Goal: Task Accomplishment & Management: Complete application form

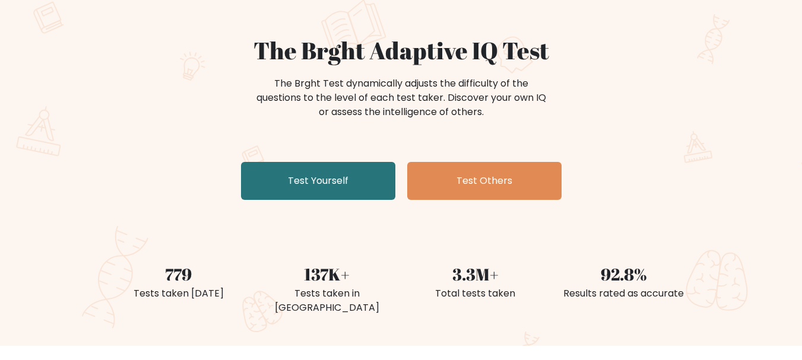
scroll to position [87, 0]
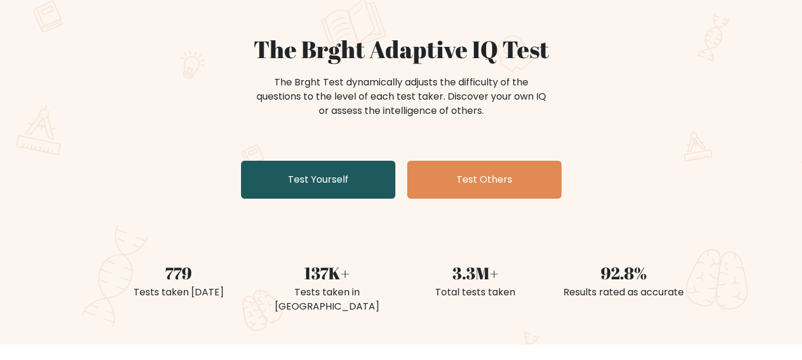
click at [322, 184] on link "Test Yourself" at bounding box center [318, 180] width 154 height 38
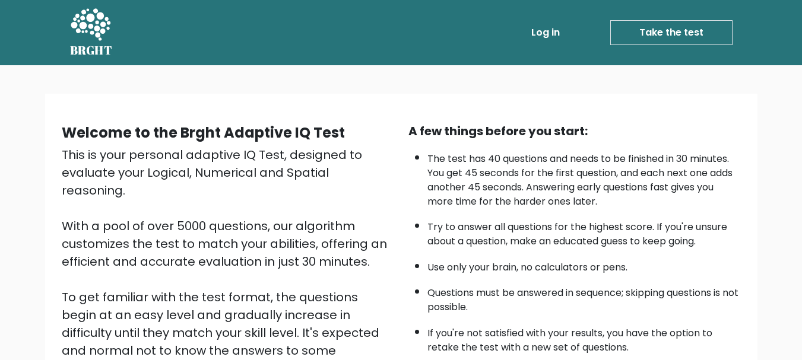
scroll to position [183, 0]
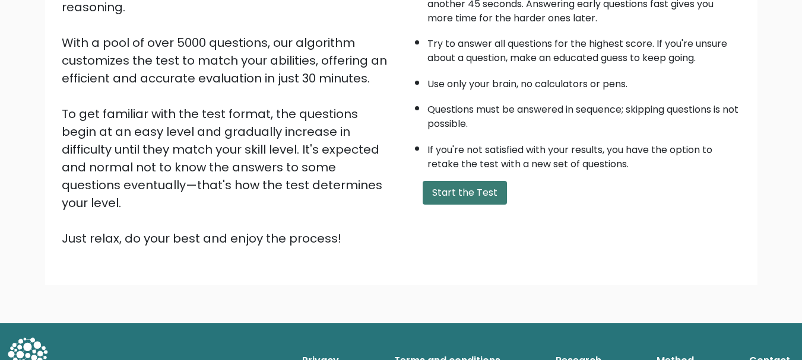
click at [491, 196] on button "Start the Test" at bounding box center [464, 193] width 84 height 24
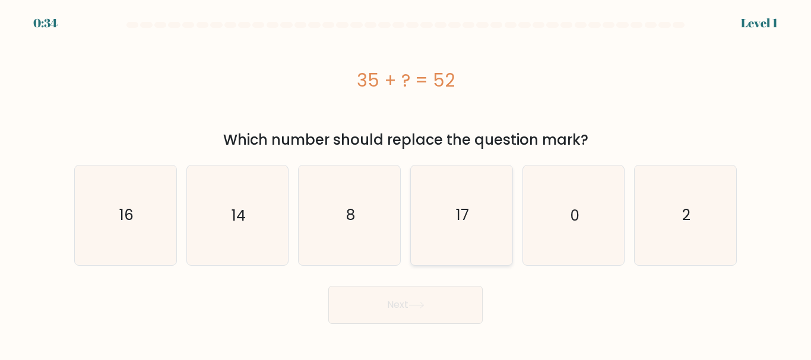
click at [434, 217] on icon "17" at bounding box center [461, 215] width 99 height 99
click at [406, 183] on input "d. 17" at bounding box center [405, 181] width 1 height 3
radio input "true"
click at [412, 303] on icon at bounding box center [416, 305] width 16 height 7
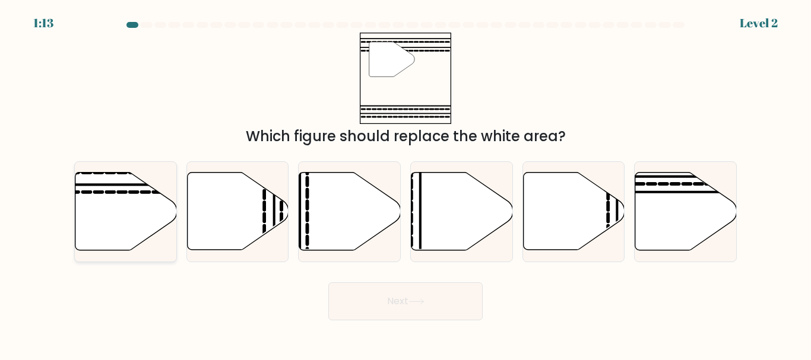
click at [159, 218] on icon at bounding box center [125, 212] width 101 height 78
click at [405, 183] on input "a." at bounding box center [405, 181] width 1 height 3
radio input "true"
click at [363, 300] on button "Next" at bounding box center [405, 301] width 154 height 38
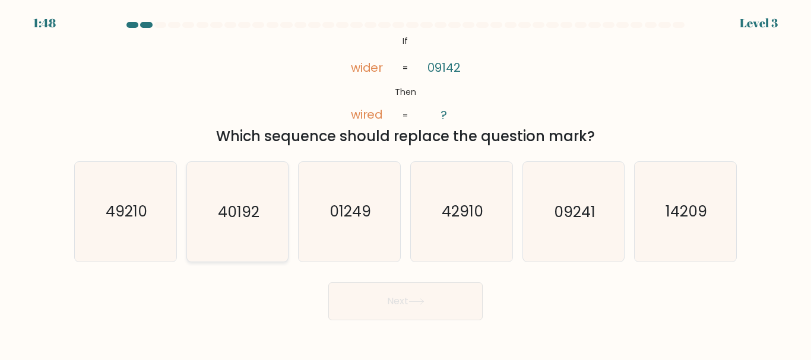
click at [252, 243] on icon "40192" at bounding box center [236, 211] width 99 height 99
click at [405, 183] on input "b. 40192" at bounding box center [405, 181] width 1 height 3
radio input "true"
click at [390, 295] on button "Next" at bounding box center [405, 301] width 154 height 38
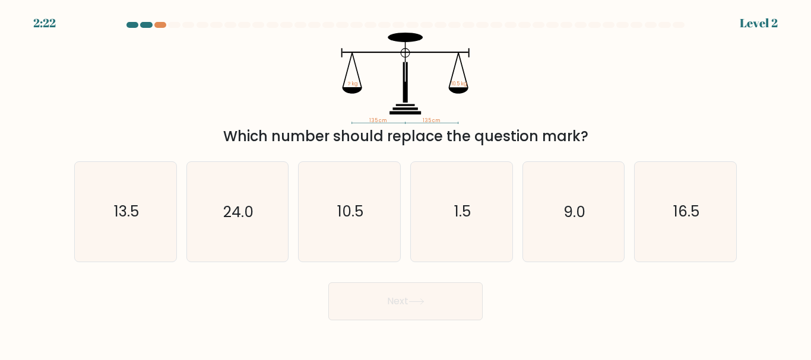
click at [370, 155] on div "a. 13.5 b. 24.0 c." at bounding box center [405, 207] width 672 height 110
click at [346, 186] on icon "10.5" at bounding box center [349, 211] width 99 height 99
click at [405, 183] on input "c. 10.5" at bounding box center [405, 181] width 1 height 3
radio input "true"
click at [426, 291] on button "Next" at bounding box center [405, 301] width 154 height 38
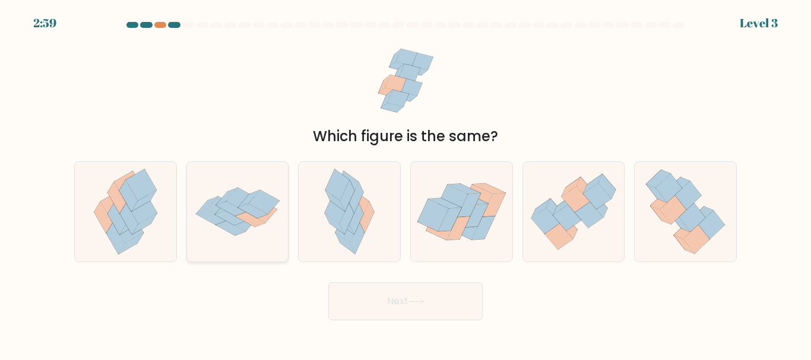
click at [235, 244] on icon at bounding box center [237, 212] width 101 height 71
click at [405, 183] on input "b." at bounding box center [405, 181] width 1 height 3
radio input "true"
click at [405, 297] on button "Next" at bounding box center [405, 301] width 154 height 38
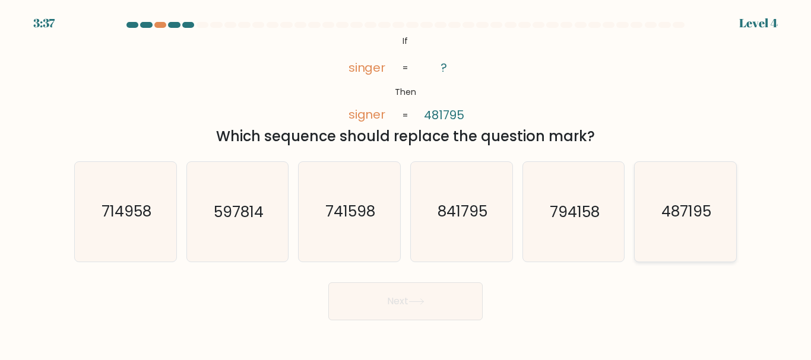
click at [660, 200] on icon "487195" at bounding box center [684, 211] width 99 height 99
click at [406, 183] on input "f. 487195" at bounding box center [405, 181] width 1 height 3
radio input "true"
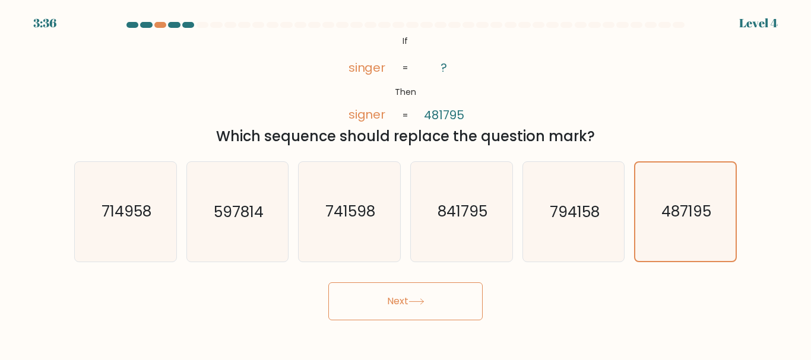
click at [396, 305] on button "Next" at bounding box center [405, 301] width 154 height 38
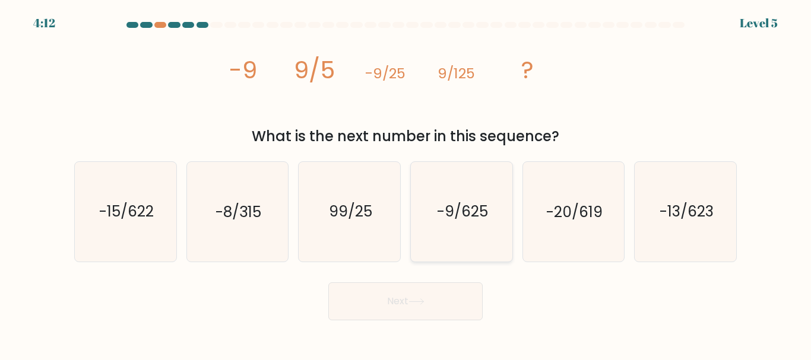
click at [417, 179] on icon "-9/625" at bounding box center [461, 211] width 99 height 99
click at [406, 180] on input "d. -9/625" at bounding box center [405, 181] width 1 height 3
radio input "true"
click at [390, 291] on button "Next" at bounding box center [405, 301] width 154 height 38
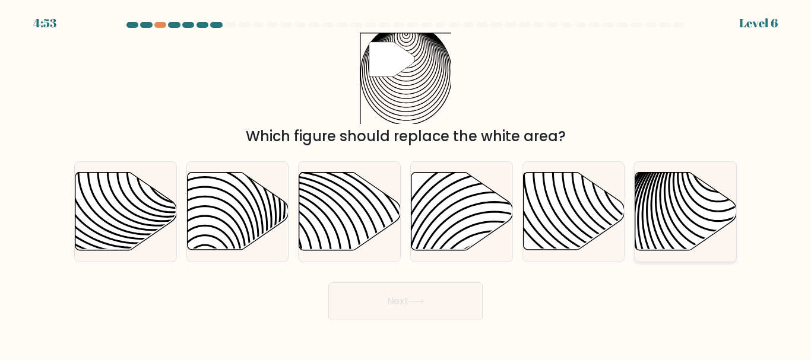
click at [690, 183] on icon at bounding box center [718, 256] width 204 height 204
click at [406, 183] on input "f." at bounding box center [405, 181] width 1 height 3
radio input "true"
click at [401, 304] on button "Next" at bounding box center [405, 301] width 154 height 38
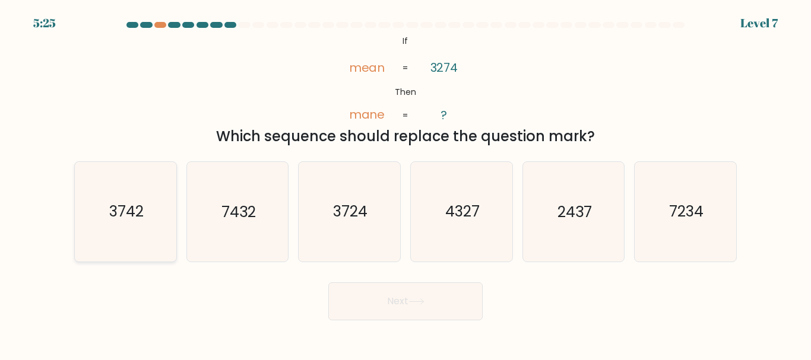
click at [132, 211] on text "3742" at bounding box center [126, 212] width 34 height 21
click at [405, 183] on input "a. 3742" at bounding box center [405, 181] width 1 height 3
radio input "true"
click at [424, 291] on button "Next" at bounding box center [405, 301] width 154 height 38
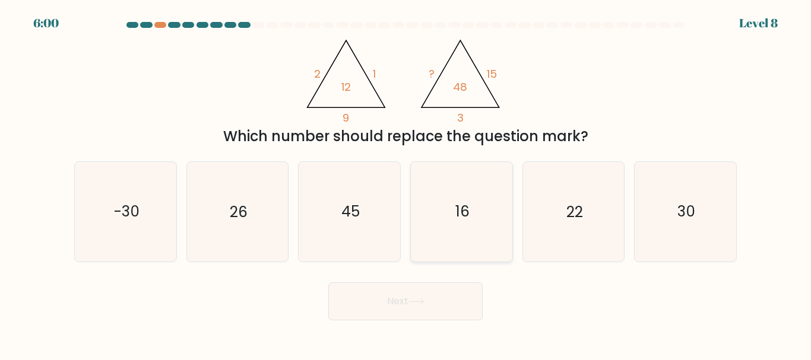
click at [488, 239] on icon "16" at bounding box center [461, 211] width 99 height 99
click at [406, 183] on input "d. 16" at bounding box center [405, 181] width 1 height 3
radio input "true"
click at [398, 302] on button "Next" at bounding box center [405, 301] width 154 height 38
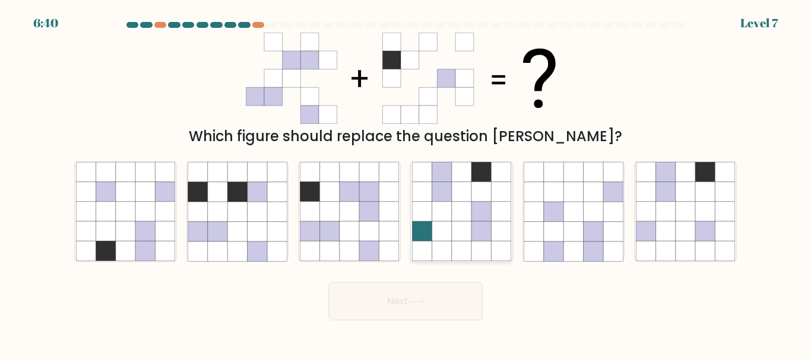
click at [443, 239] on icon at bounding box center [441, 232] width 20 height 20
click at [406, 183] on input "d." at bounding box center [405, 181] width 1 height 3
radio input "true"
click at [361, 245] on icon at bounding box center [369, 251] width 20 height 20
click at [405, 183] on input "c." at bounding box center [405, 181] width 1 height 3
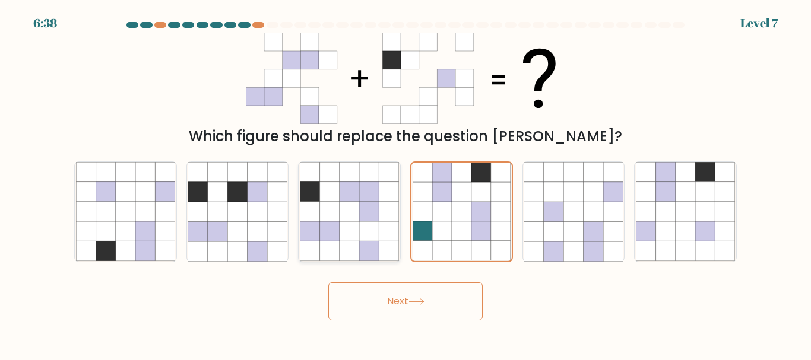
radio input "true"
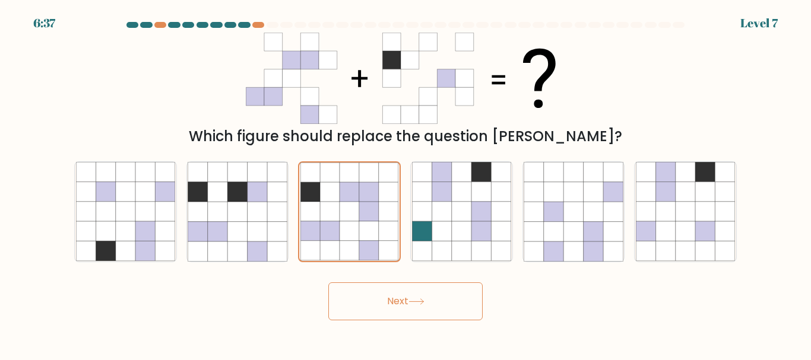
click at [419, 305] on button "Next" at bounding box center [405, 301] width 154 height 38
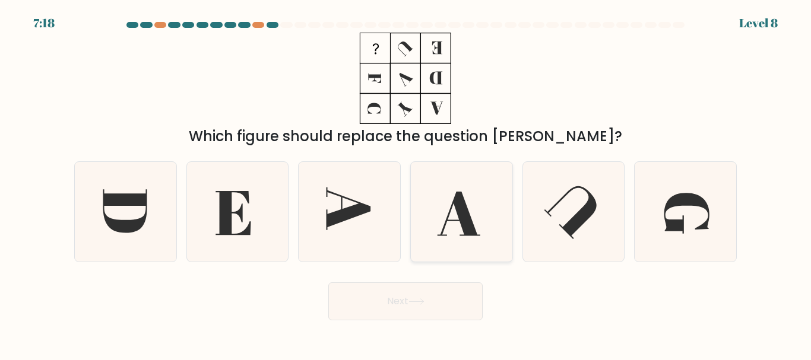
click at [424, 242] on icon at bounding box center [461, 211] width 99 height 99
click at [406, 183] on input "d." at bounding box center [405, 181] width 1 height 3
radio input "true"
click at [379, 313] on button "Next" at bounding box center [405, 301] width 154 height 38
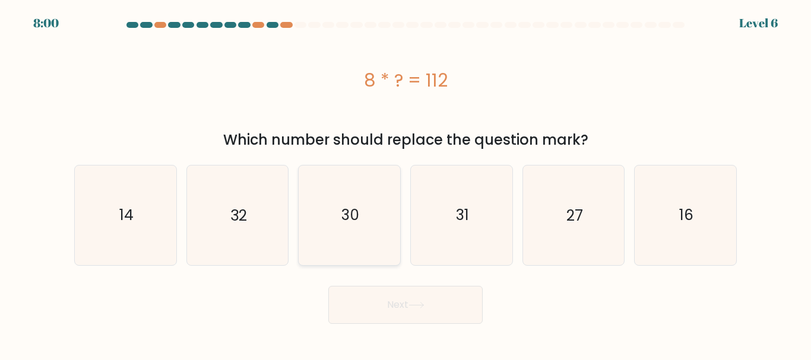
click at [372, 244] on icon "30" at bounding box center [349, 215] width 99 height 99
click at [405, 183] on input "c. 30" at bounding box center [405, 181] width 1 height 3
radio input "true"
click at [387, 294] on button "Next" at bounding box center [405, 305] width 154 height 38
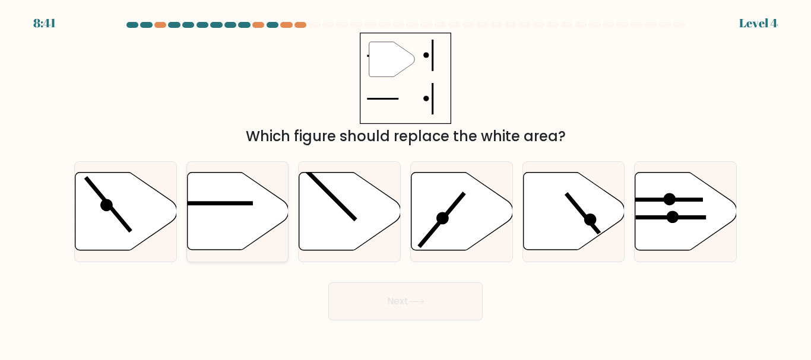
click at [272, 223] on icon at bounding box center [237, 212] width 101 height 78
click at [405, 183] on input "b." at bounding box center [405, 181] width 1 height 3
radio input "true"
click at [374, 306] on button "Next" at bounding box center [405, 301] width 154 height 38
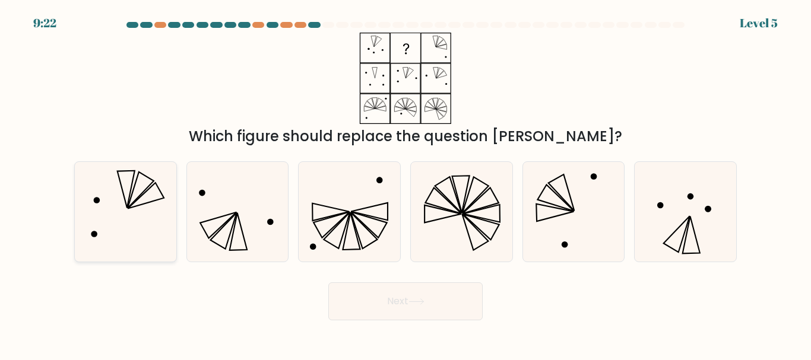
click at [159, 235] on icon at bounding box center [125, 211] width 99 height 99
click at [405, 183] on input "a." at bounding box center [405, 181] width 1 height 3
radio input "true"
click at [382, 308] on button "Next" at bounding box center [405, 301] width 154 height 38
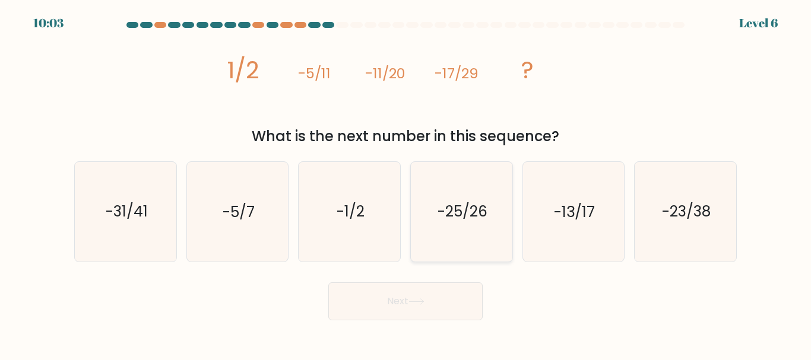
click at [422, 233] on icon "-25/26" at bounding box center [461, 211] width 99 height 99
click at [406, 183] on input "d. -25/26" at bounding box center [405, 181] width 1 height 3
radio input "true"
click at [390, 285] on button "Next" at bounding box center [405, 301] width 154 height 38
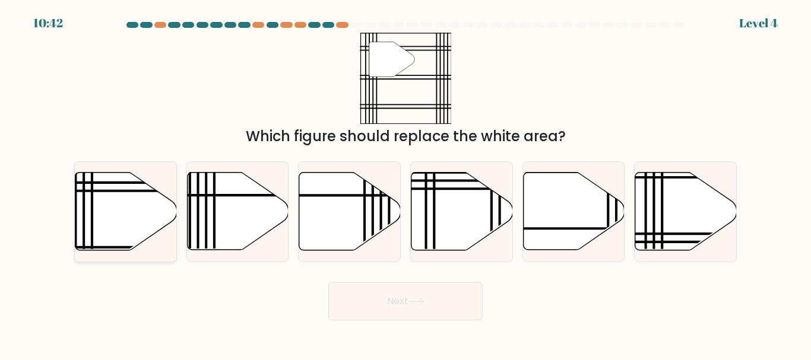
click at [160, 227] on icon at bounding box center [125, 212] width 101 height 78
click at [405, 183] on input "a." at bounding box center [405, 181] width 1 height 3
radio input "true"
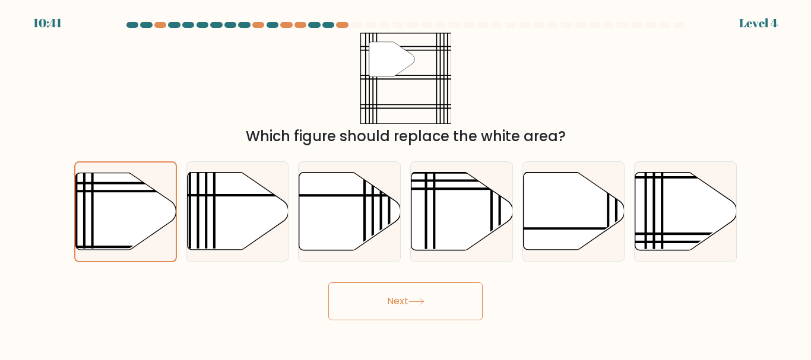
click at [381, 294] on button "Next" at bounding box center [405, 301] width 154 height 38
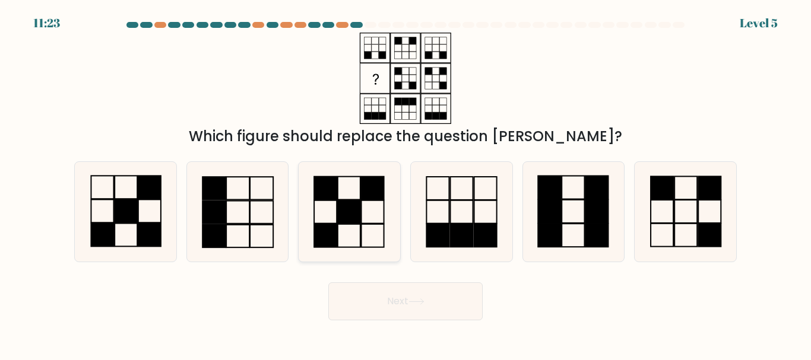
click at [339, 249] on icon at bounding box center [349, 211] width 99 height 99
click at [405, 183] on input "c." at bounding box center [405, 181] width 1 height 3
radio input "true"
click at [382, 300] on button "Next" at bounding box center [405, 301] width 154 height 38
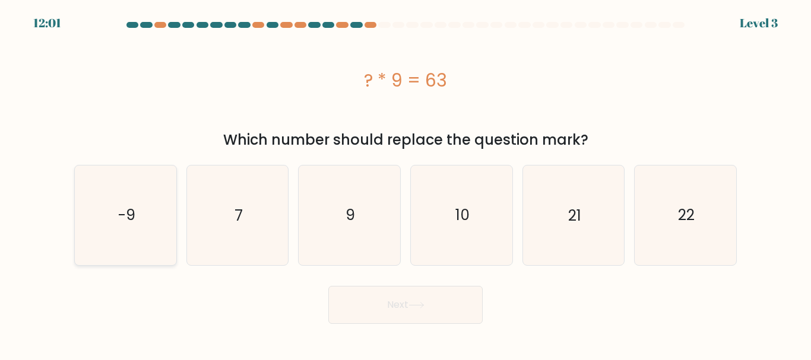
click at [174, 178] on icon "-9" at bounding box center [125, 215] width 99 height 99
click at [405, 180] on input "a. -9" at bounding box center [405, 181] width 1 height 3
radio input "true"
click at [216, 193] on icon "7" at bounding box center [236, 215] width 99 height 99
click at [405, 183] on input "b. 7" at bounding box center [405, 181] width 1 height 3
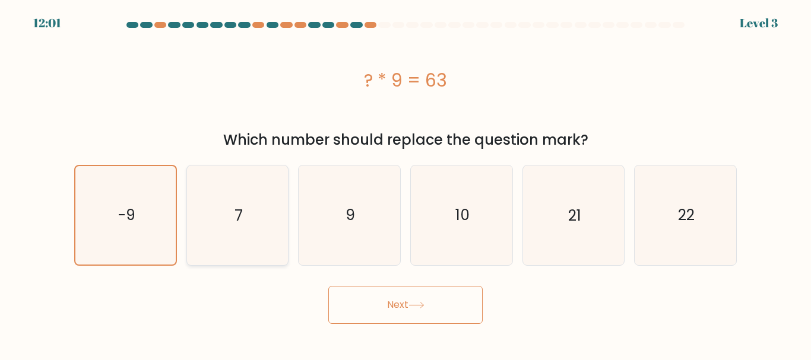
radio input "true"
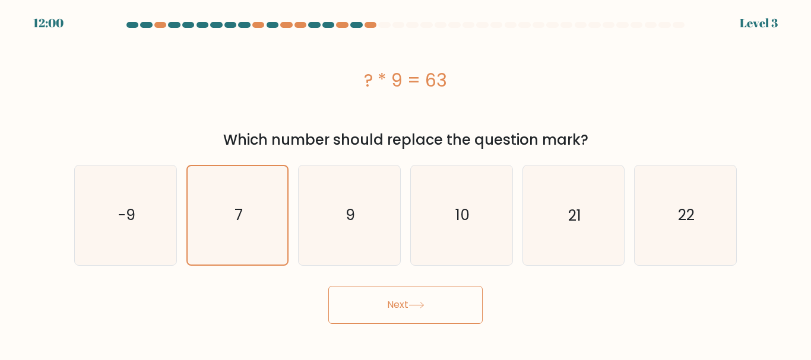
click at [368, 300] on button "Next" at bounding box center [405, 305] width 154 height 38
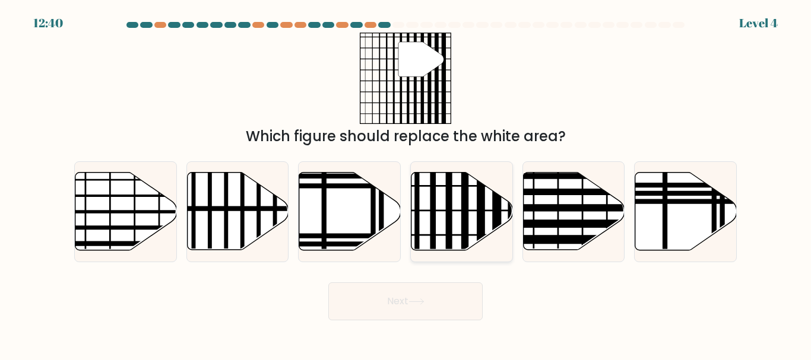
click at [474, 235] on line at bounding box center [427, 235] width 204 height 0
click at [406, 183] on input "d." at bounding box center [405, 181] width 1 height 3
radio input "true"
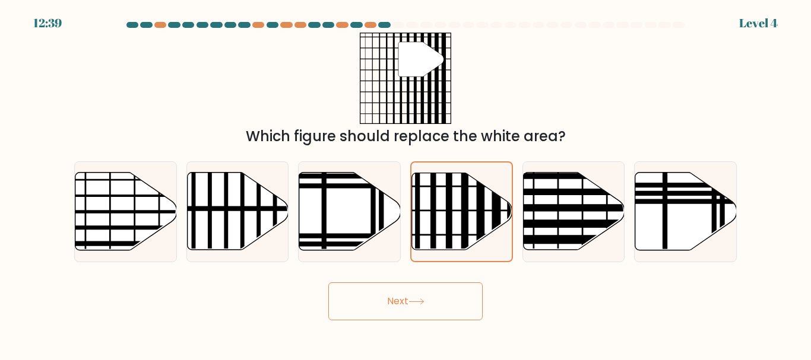
click at [441, 297] on button "Next" at bounding box center [405, 301] width 154 height 38
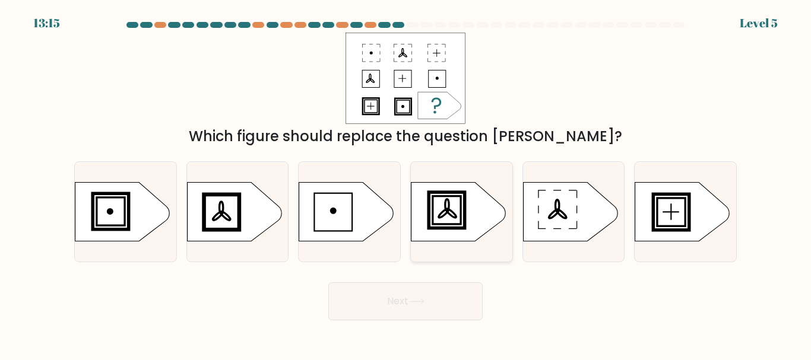
click at [441, 231] on icon at bounding box center [458, 211] width 95 height 59
click at [406, 183] on input "d." at bounding box center [405, 181] width 1 height 3
radio input "true"
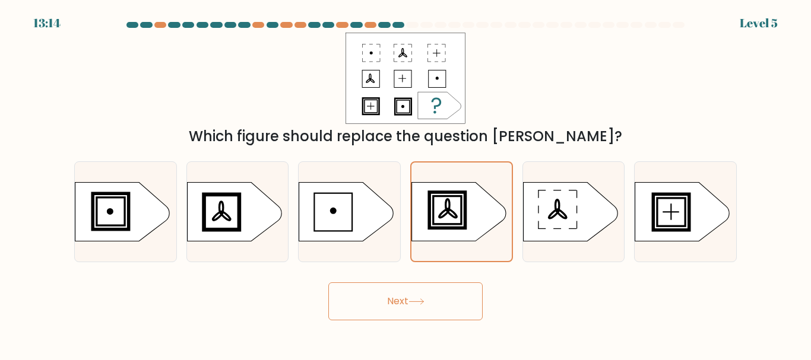
click at [418, 300] on icon at bounding box center [416, 301] width 16 height 7
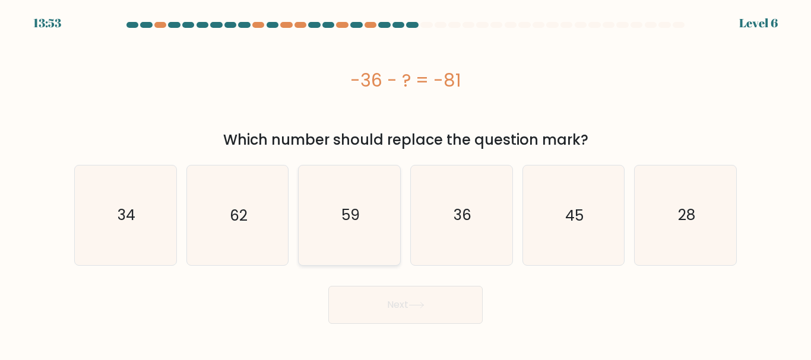
click at [327, 249] on icon "59" at bounding box center [349, 215] width 99 height 99
click at [405, 183] on input "c. 59" at bounding box center [405, 181] width 1 height 3
radio input "true"
click at [554, 223] on icon "45" at bounding box center [572, 215] width 99 height 99
click at [406, 183] on input "e. 45" at bounding box center [405, 181] width 1 height 3
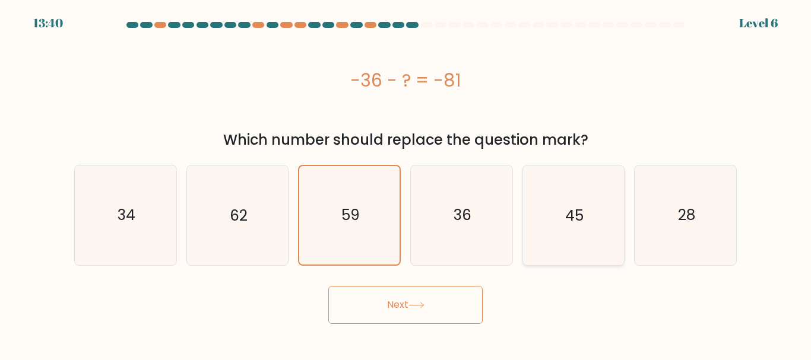
radio input "true"
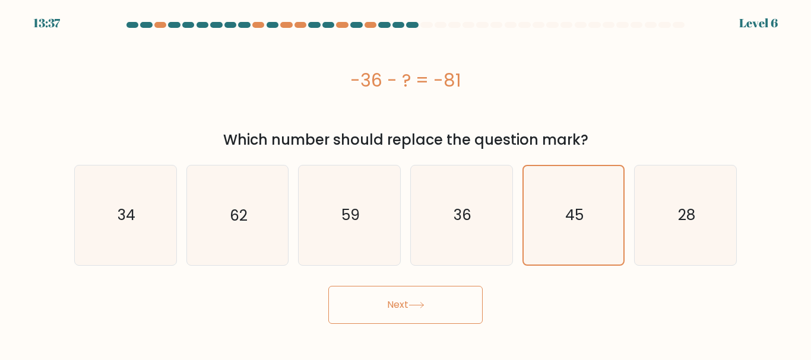
click at [408, 300] on button "Next" at bounding box center [405, 305] width 154 height 38
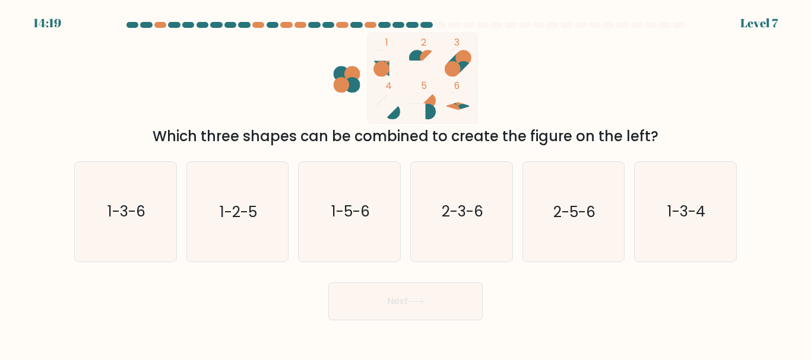
click at [429, 265] on form at bounding box center [405, 171] width 811 height 298
click at [429, 258] on icon "2-3-6" at bounding box center [461, 211] width 99 height 99
click at [406, 183] on input "d. 2-3-6" at bounding box center [405, 181] width 1 height 3
radio input "true"
click at [422, 309] on button "Next" at bounding box center [405, 301] width 154 height 38
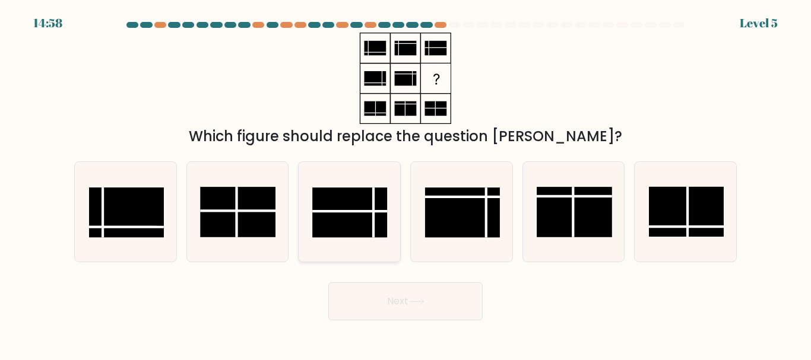
click at [381, 246] on icon at bounding box center [349, 211] width 99 height 99
click at [405, 183] on input "c." at bounding box center [405, 181] width 1 height 3
radio input "true"
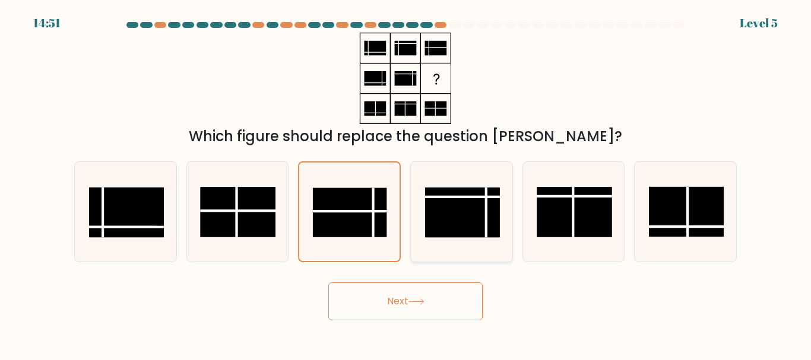
click at [433, 225] on rect at bounding box center [462, 213] width 75 height 50
click at [406, 183] on input "d." at bounding box center [405, 181] width 1 height 3
radio input "true"
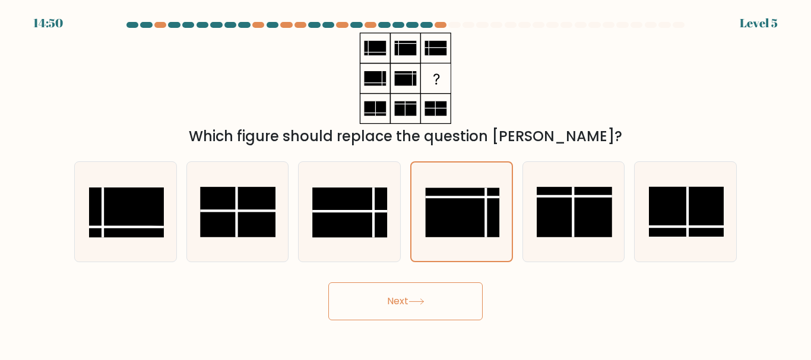
click at [422, 295] on button "Next" at bounding box center [405, 301] width 154 height 38
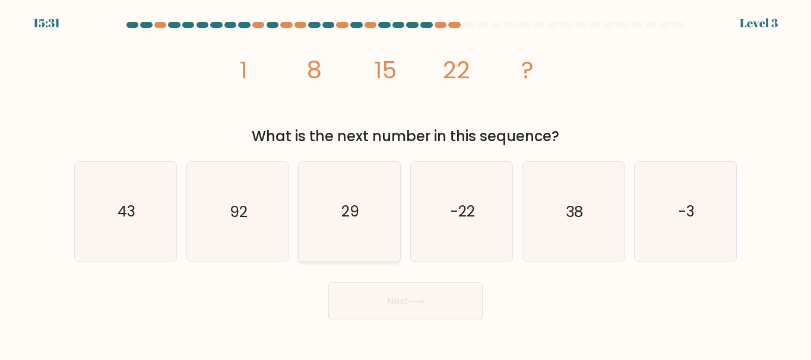
click at [376, 245] on icon "29" at bounding box center [349, 211] width 99 height 99
click at [405, 183] on input "c. 29" at bounding box center [405, 181] width 1 height 3
radio input "true"
click at [586, 236] on icon "38" at bounding box center [572, 211] width 99 height 99
click at [406, 183] on input "e. 38" at bounding box center [405, 181] width 1 height 3
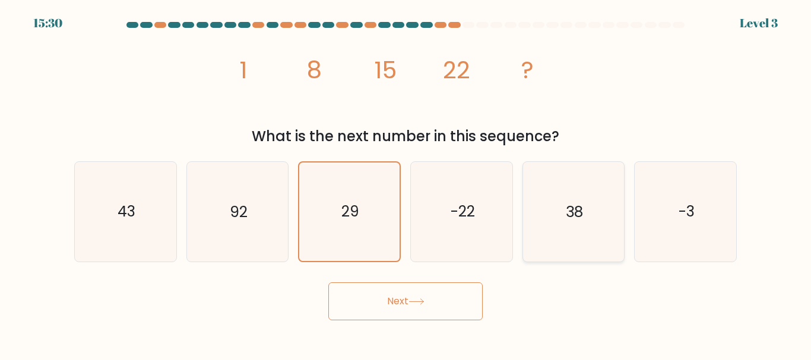
radio input "true"
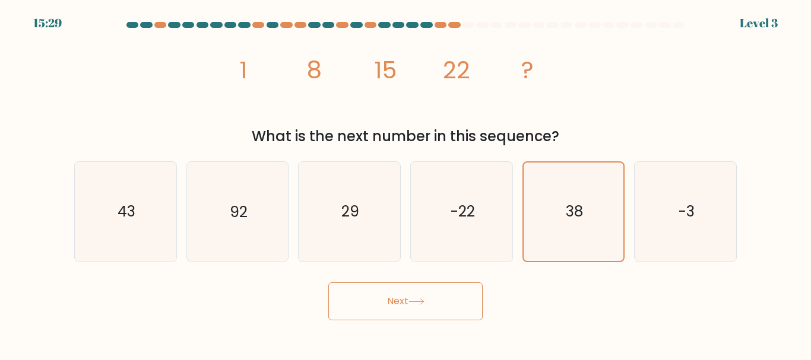
click at [441, 297] on button "Next" at bounding box center [405, 301] width 154 height 38
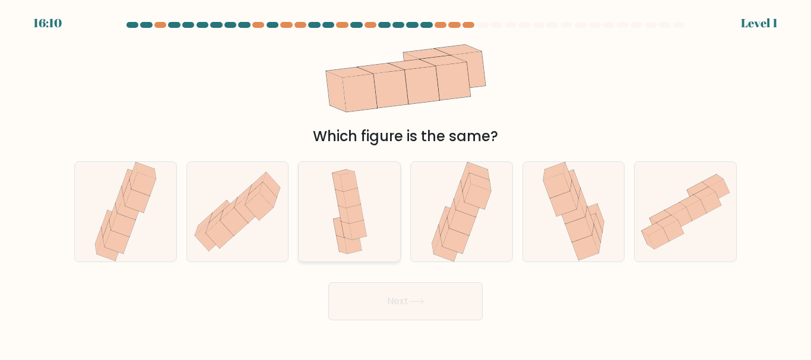
click at [373, 232] on div at bounding box center [349, 211] width 103 height 100
click at [405, 183] on input "c." at bounding box center [405, 181] width 1 height 3
radio input "true"
click at [401, 293] on button "Next" at bounding box center [405, 301] width 154 height 38
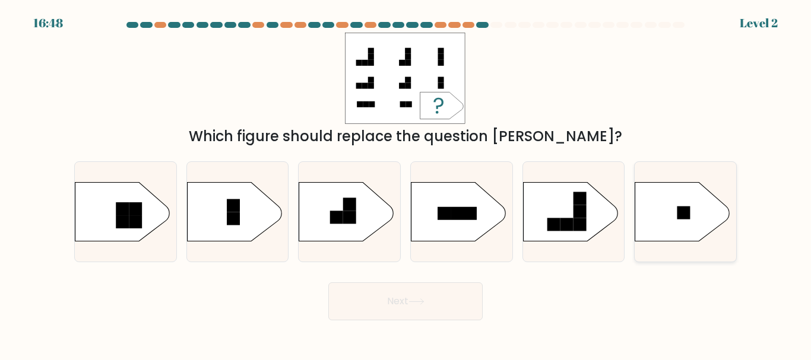
click at [671, 215] on icon at bounding box center [682, 211] width 95 height 59
click at [406, 183] on input "f." at bounding box center [405, 181] width 1 height 3
radio input "true"
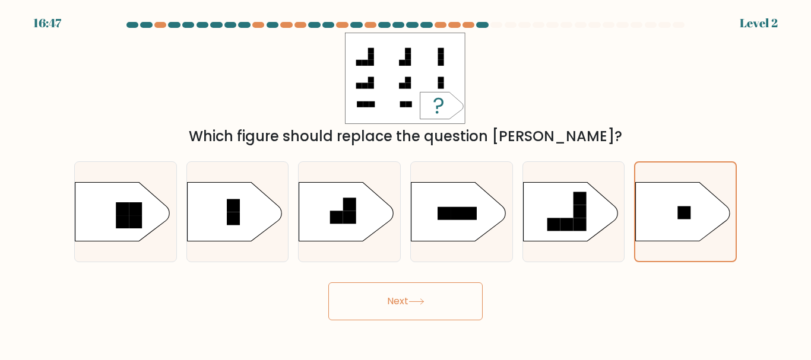
click at [427, 314] on button "Next" at bounding box center [405, 301] width 154 height 38
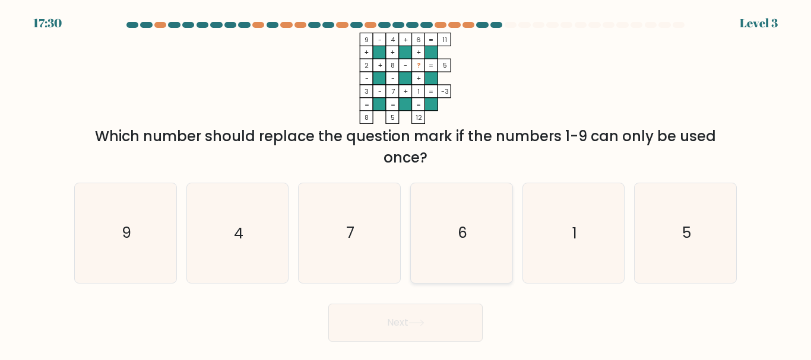
click at [451, 260] on icon "6" at bounding box center [461, 232] width 99 height 99
click at [406, 183] on input "d. 6" at bounding box center [405, 181] width 1 height 3
radio input "true"
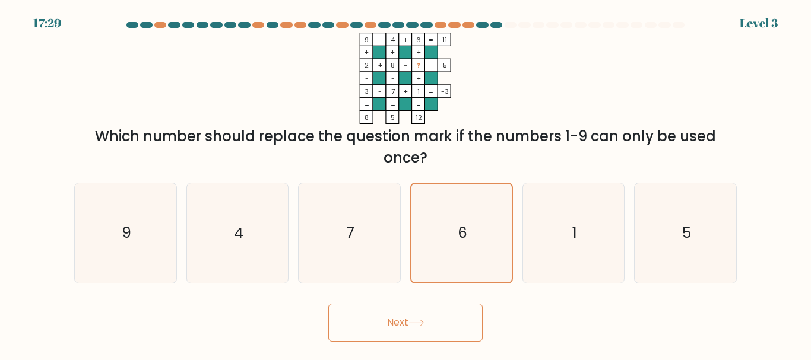
click at [405, 314] on button "Next" at bounding box center [405, 323] width 154 height 38
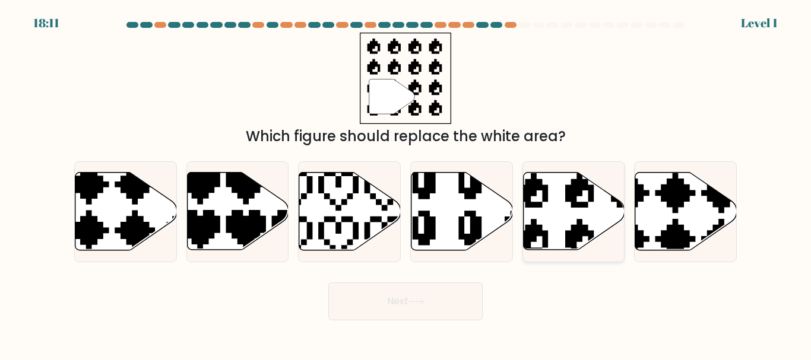
click at [535, 237] on icon at bounding box center [602, 168] width 167 height 172
click at [406, 183] on input "e." at bounding box center [405, 181] width 1 height 3
radio input "true"
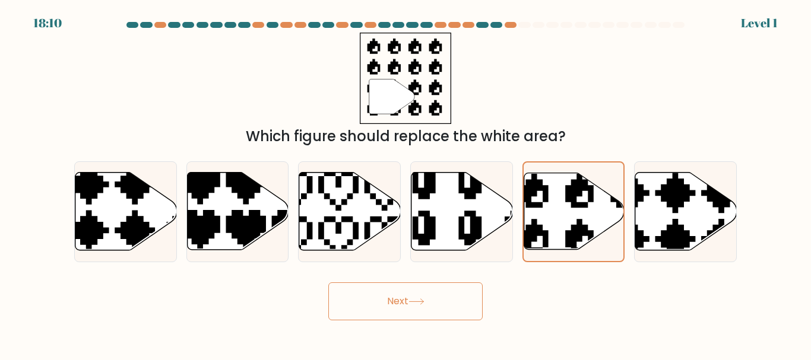
click at [448, 289] on button "Next" at bounding box center [405, 301] width 154 height 38
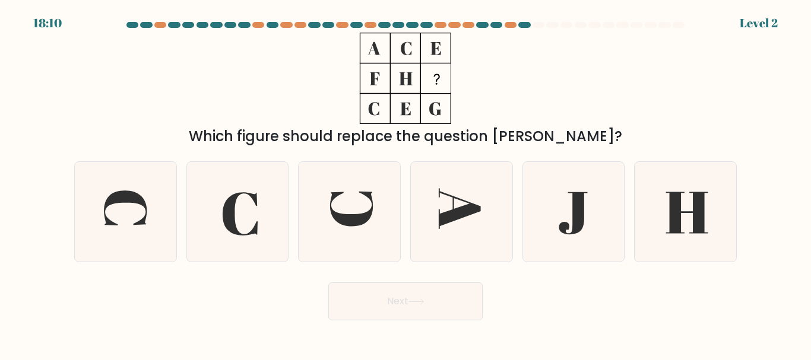
click at [442, 307] on button "Next" at bounding box center [405, 301] width 154 height 38
click at [529, 239] on icon at bounding box center [572, 211] width 99 height 99
click at [406, 183] on input "e." at bounding box center [405, 181] width 1 height 3
radio input "true"
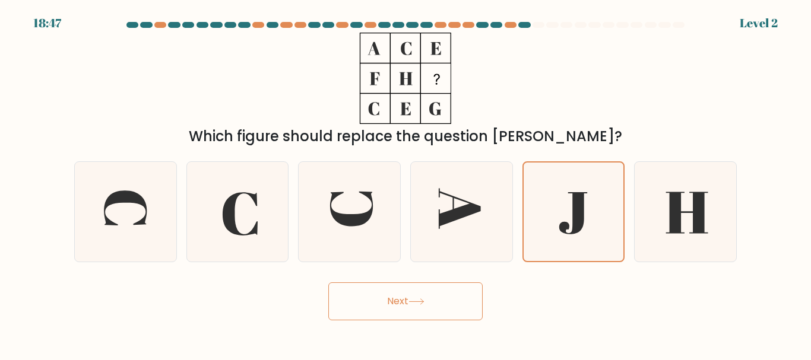
click at [431, 305] on button "Next" at bounding box center [405, 301] width 154 height 38
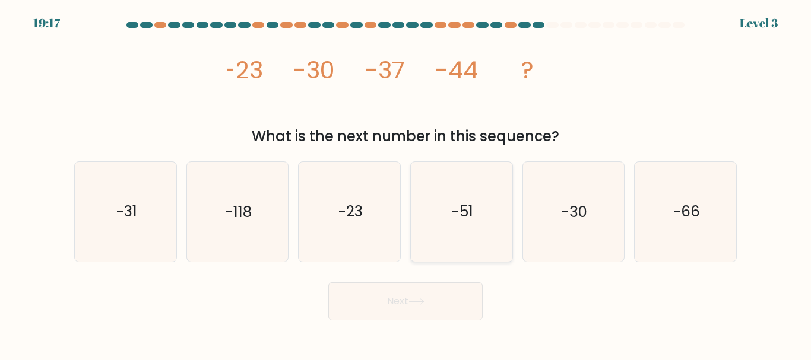
click at [475, 236] on icon "-51" at bounding box center [461, 211] width 99 height 99
click at [406, 183] on input "d. -51" at bounding box center [405, 181] width 1 height 3
radio input "true"
click at [444, 312] on button "Next" at bounding box center [405, 301] width 154 height 38
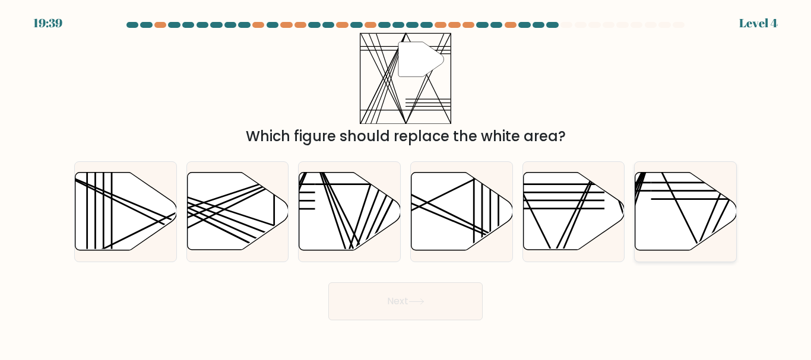
click at [669, 234] on icon at bounding box center [685, 212] width 101 height 78
click at [406, 183] on input "f." at bounding box center [405, 181] width 1 height 3
radio input "true"
click at [449, 312] on button "Next" at bounding box center [405, 301] width 154 height 38
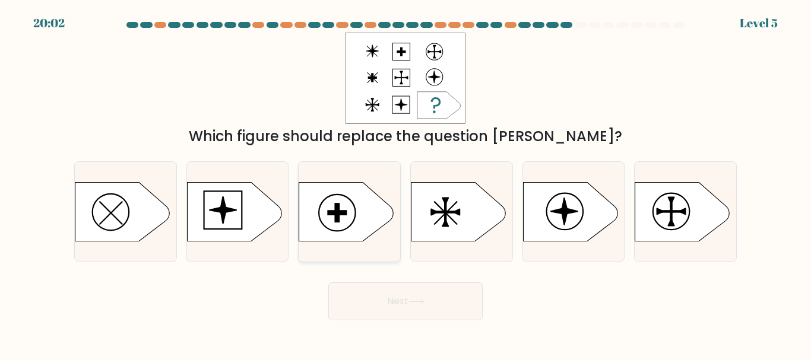
click at [372, 228] on icon at bounding box center [346, 211] width 95 height 59
click at [405, 183] on input "c." at bounding box center [405, 181] width 1 height 3
radio input "true"
click at [435, 307] on button "Next" at bounding box center [405, 301] width 154 height 38
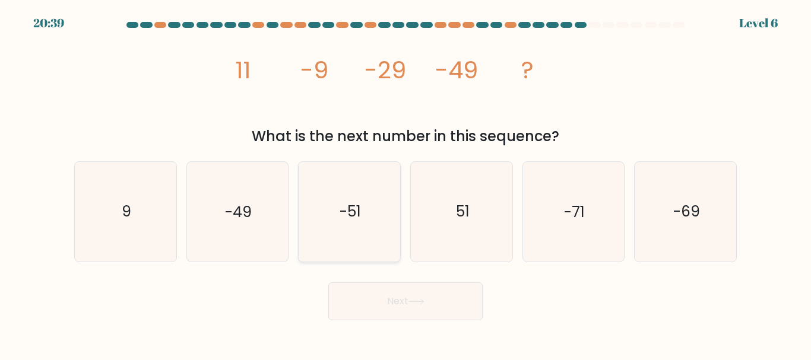
click at [308, 209] on icon "-51" at bounding box center [349, 211] width 99 height 99
click at [405, 183] on input "c. -51" at bounding box center [405, 181] width 1 height 3
radio input "true"
click at [543, 185] on icon "-71" at bounding box center [572, 211] width 99 height 99
click at [406, 183] on input "e. -71" at bounding box center [405, 181] width 1 height 3
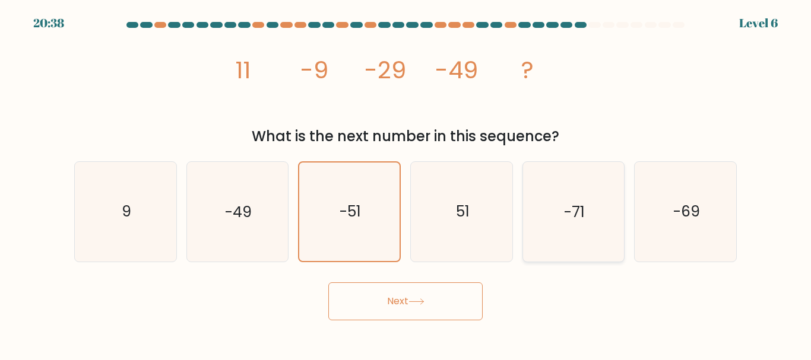
radio input "true"
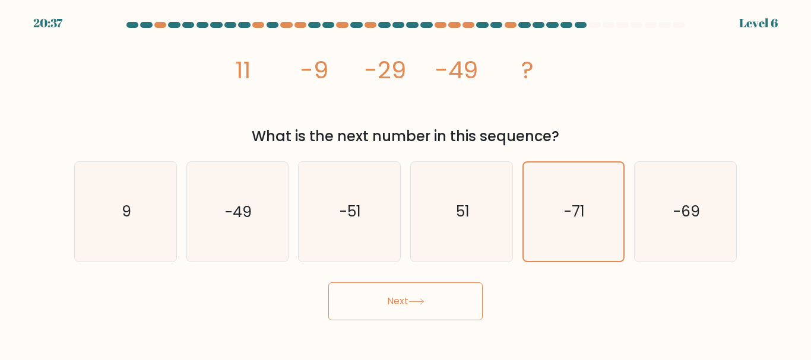
click at [424, 295] on button "Next" at bounding box center [405, 301] width 154 height 38
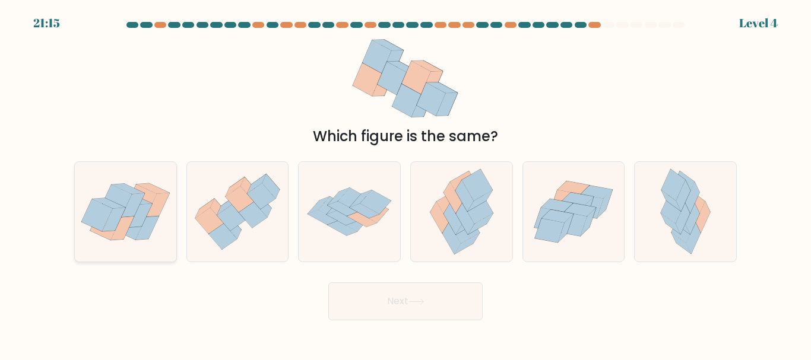
click at [97, 191] on icon at bounding box center [125, 211] width 101 height 81
click at [405, 183] on input "a." at bounding box center [405, 181] width 1 height 3
radio input "true"
click at [382, 313] on button "Next" at bounding box center [405, 301] width 154 height 38
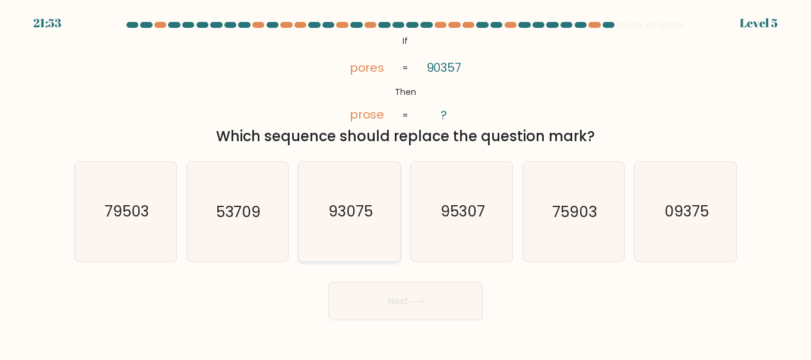
click at [367, 245] on icon "93075" at bounding box center [349, 211] width 99 height 99
click at [405, 183] on input "c. 93075" at bounding box center [405, 181] width 1 height 3
radio input "true"
click at [425, 309] on button "Next" at bounding box center [405, 301] width 154 height 38
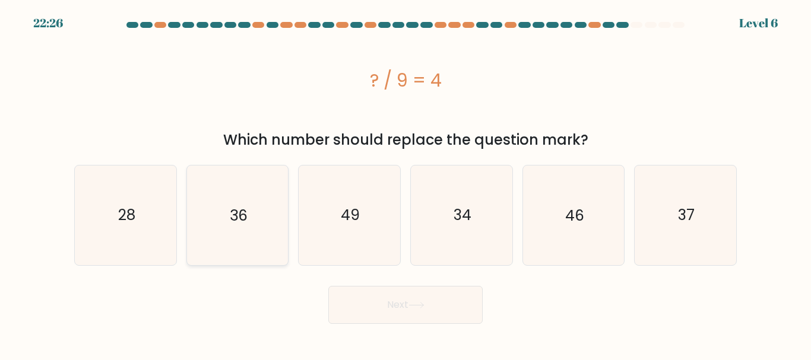
click at [262, 230] on icon "36" at bounding box center [236, 215] width 99 height 99
click at [405, 183] on input "b. 36" at bounding box center [405, 181] width 1 height 3
radio input "true"
click at [401, 328] on body "22:26 Level 6" at bounding box center [405, 180] width 811 height 360
click at [399, 319] on button "Next" at bounding box center [405, 305] width 154 height 38
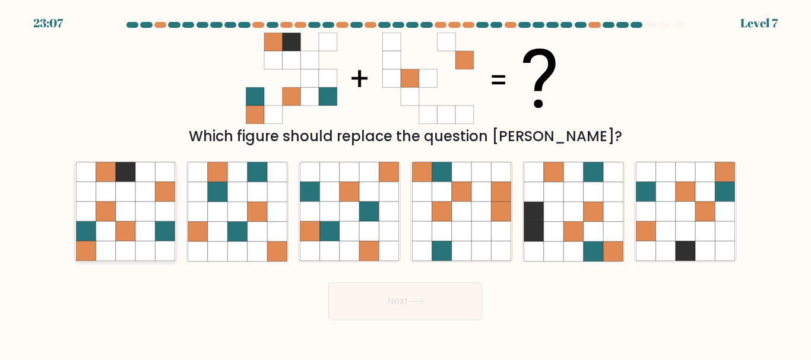
click at [161, 221] on icon at bounding box center [165, 212] width 20 height 20
click at [405, 183] on input "a." at bounding box center [405, 181] width 1 height 3
radio input "true"
click at [432, 305] on button "Next" at bounding box center [405, 301] width 154 height 38
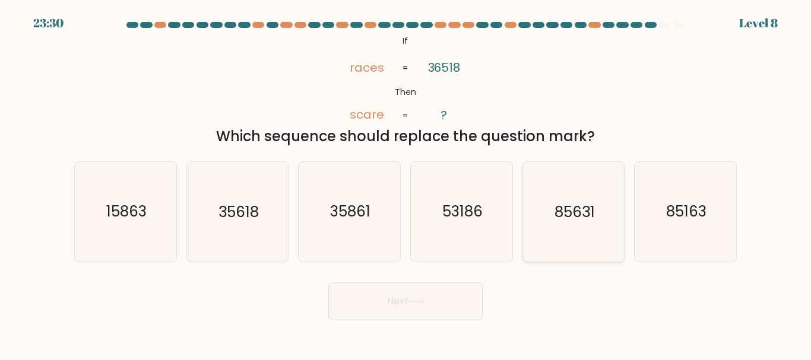
click at [565, 238] on icon "85631" at bounding box center [572, 211] width 99 height 99
click at [406, 183] on input "e. 85631" at bounding box center [405, 181] width 1 height 3
radio input "true"
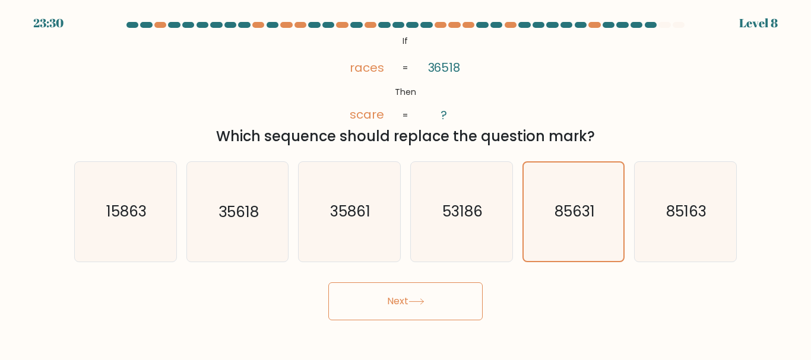
click at [419, 314] on button "Next" at bounding box center [405, 301] width 154 height 38
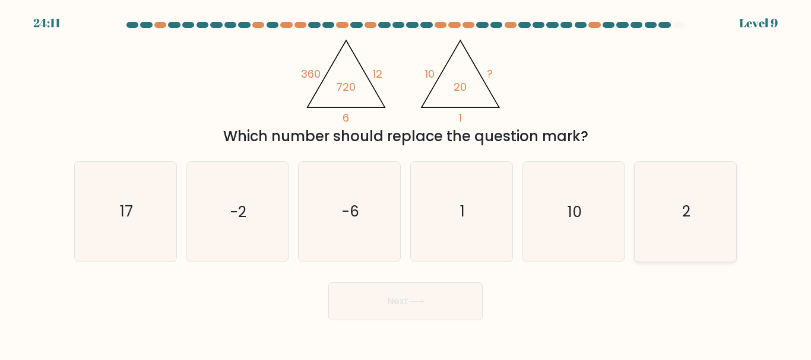
click at [673, 261] on icon "2" at bounding box center [684, 211] width 99 height 99
click at [406, 183] on input "f. 2" at bounding box center [405, 181] width 1 height 3
radio input "true"
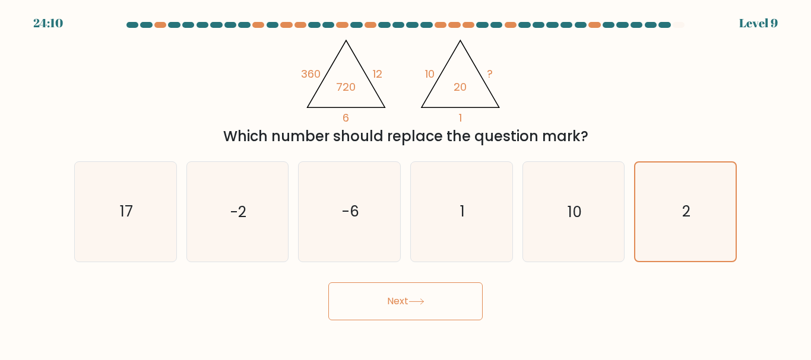
click at [446, 309] on button "Next" at bounding box center [405, 301] width 154 height 38
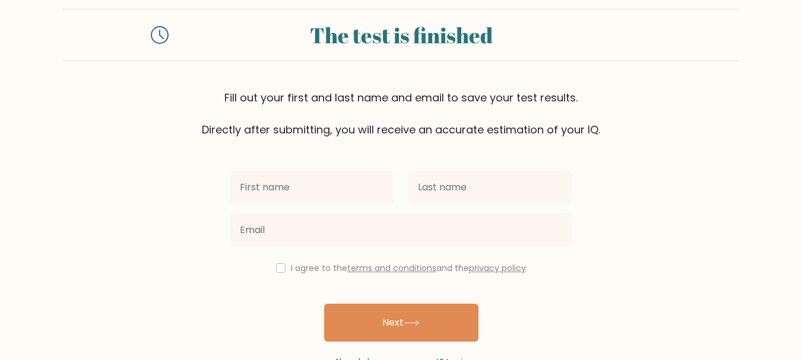
scroll to position [21, 0]
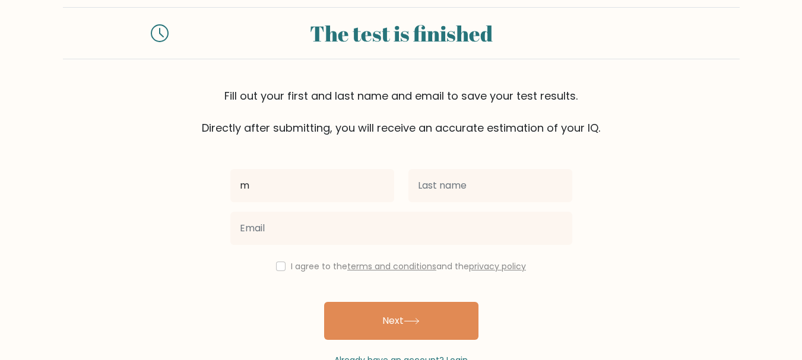
type input "m"
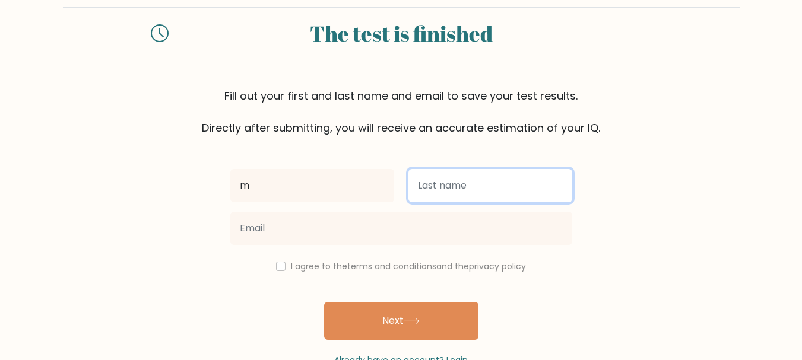
click at [452, 174] on input "text" at bounding box center [490, 185] width 164 height 33
type input "n"
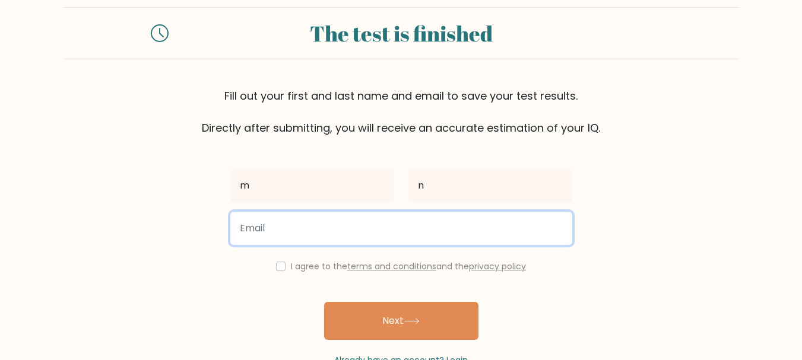
click at [401, 238] on input "email" at bounding box center [401, 228] width 342 height 33
type input "andbci@gmail.com"
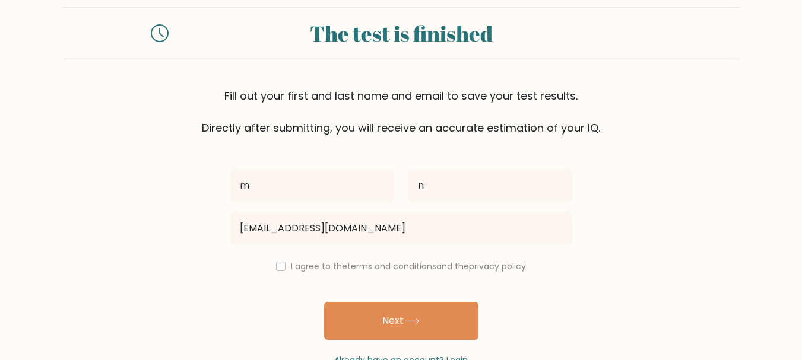
click at [282, 266] on div "I agree to the terms and conditions and the privacy policy" at bounding box center [401, 266] width 356 height 14
click at [277, 268] on input "checkbox" at bounding box center [280, 266] width 9 height 9
checkbox input "true"
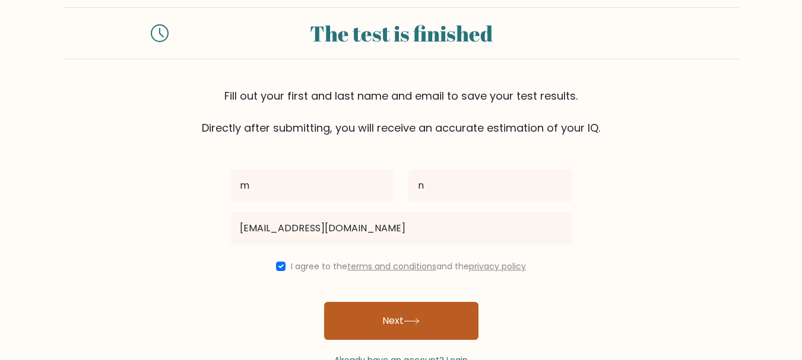
click at [357, 313] on button "Next" at bounding box center [401, 321] width 154 height 38
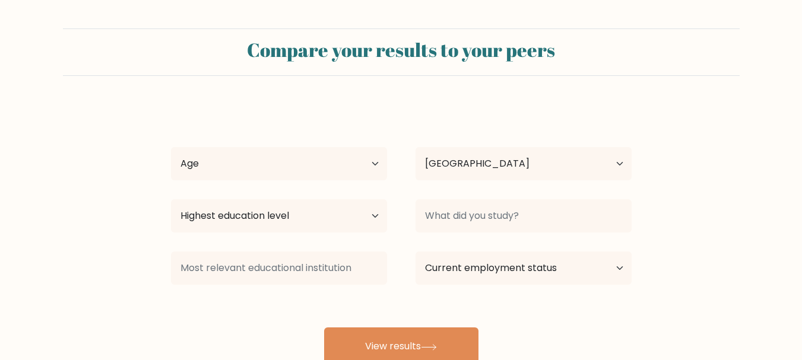
select select "US"
click at [361, 170] on select "Age Under [DEMOGRAPHIC_DATA] [DEMOGRAPHIC_DATA] [DEMOGRAPHIC_DATA] [DEMOGRAPHIC…" at bounding box center [279, 163] width 216 height 33
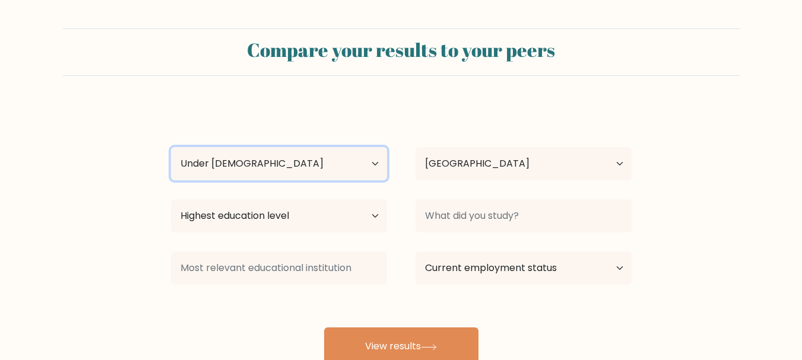
click at [171, 147] on select "Age Under [DEMOGRAPHIC_DATA] [DEMOGRAPHIC_DATA] [DEMOGRAPHIC_DATA] [DEMOGRAPHIC…" at bounding box center [279, 163] width 216 height 33
click at [345, 164] on select "Age Under [DEMOGRAPHIC_DATA] [DEMOGRAPHIC_DATA] [DEMOGRAPHIC_DATA] [DEMOGRAPHIC…" at bounding box center [279, 163] width 216 height 33
select select "18_24"
click at [171, 147] on select "Age Under [DEMOGRAPHIC_DATA] [DEMOGRAPHIC_DATA] [DEMOGRAPHIC_DATA] [DEMOGRAPHIC…" at bounding box center [279, 163] width 216 height 33
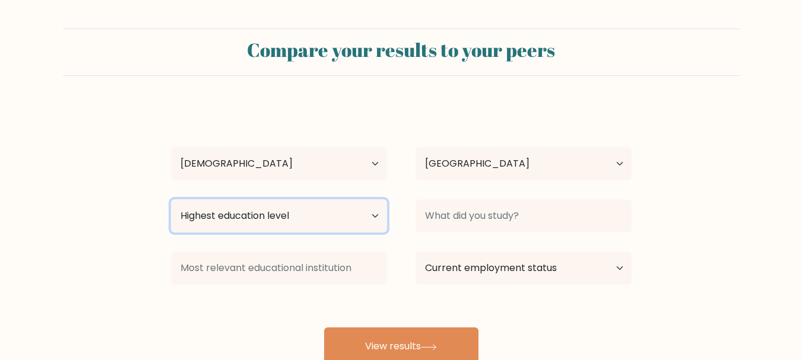
click at [338, 211] on select "Highest education level No schooling Primary Lower Secondary Upper Secondary Oc…" at bounding box center [279, 215] width 216 height 33
select select "upper_secondary"
click at [171, 199] on select "Highest education level No schooling Primary Lower Secondary Upper Secondary Oc…" at bounding box center [279, 215] width 216 height 33
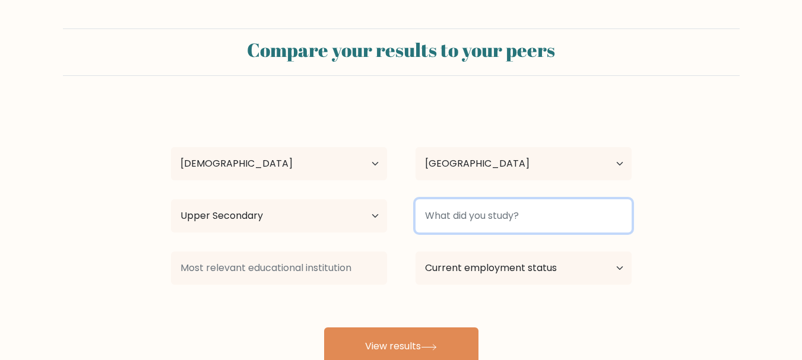
click at [432, 221] on input at bounding box center [523, 215] width 216 height 33
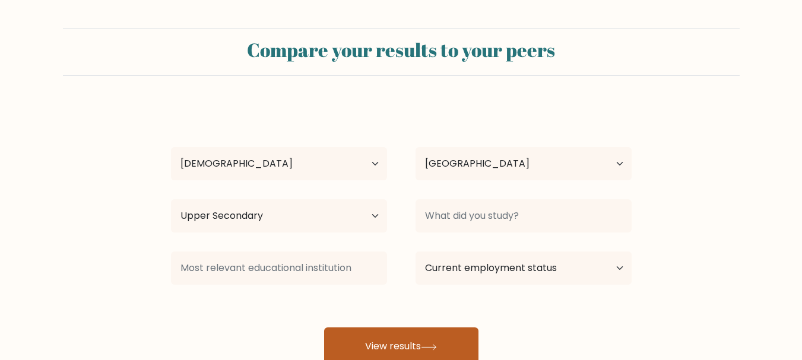
click at [409, 345] on button "View results" at bounding box center [401, 347] width 154 height 38
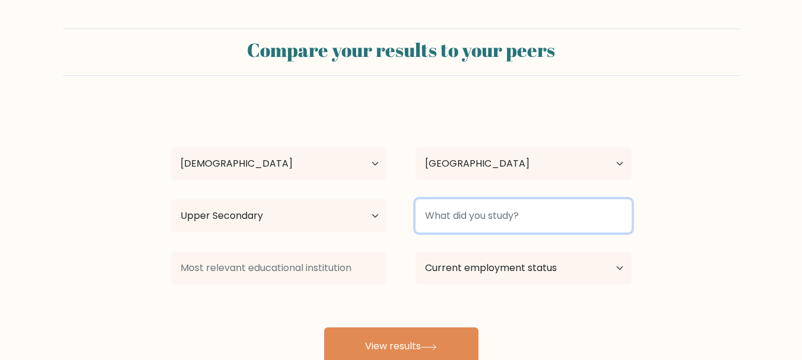
type input "d"
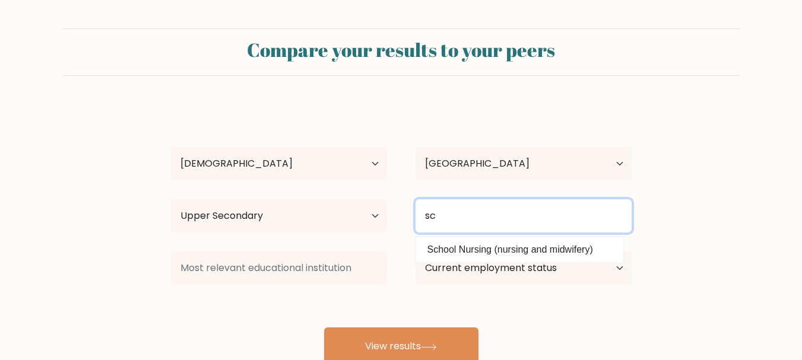
type input "s"
type input "w"
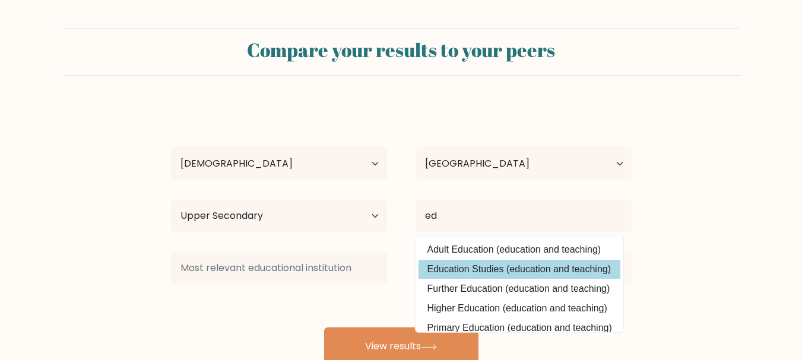
click at [484, 274] on option "Education Studies (education and teaching)" at bounding box center [519, 269] width 202 height 19
type input "Education Studies"
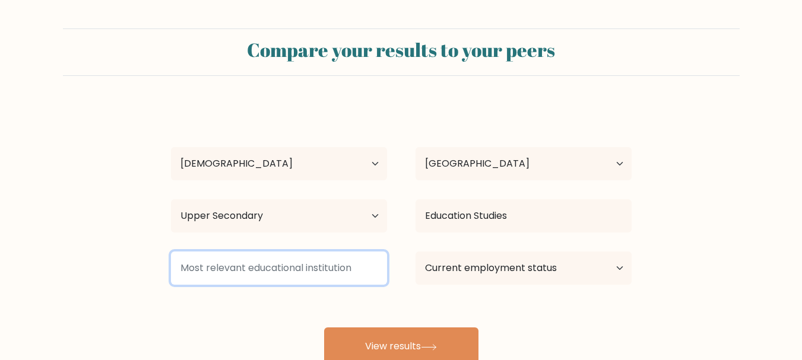
click at [383, 271] on input at bounding box center [279, 268] width 216 height 33
type input "s"
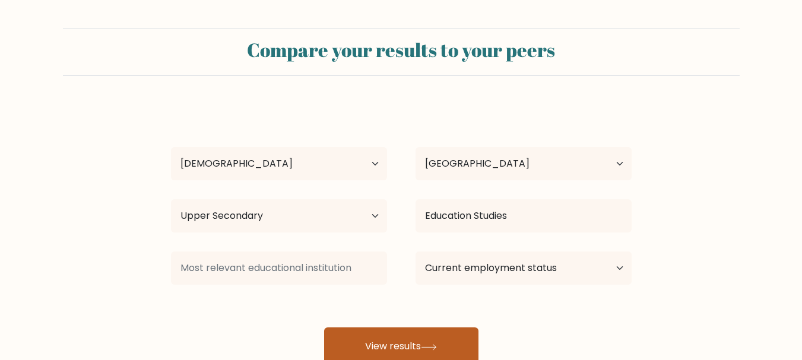
click at [386, 351] on button "View results" at bounding box center [401, 347] width 154 height 38
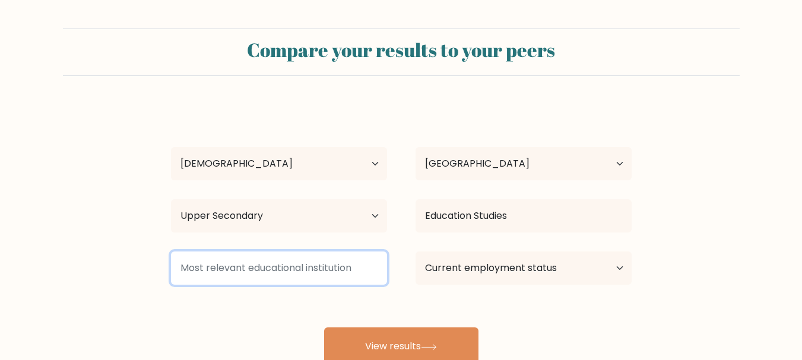
click at [369, 285] on input at bounding box center [279, 268] width 216 height 33
type input "s"
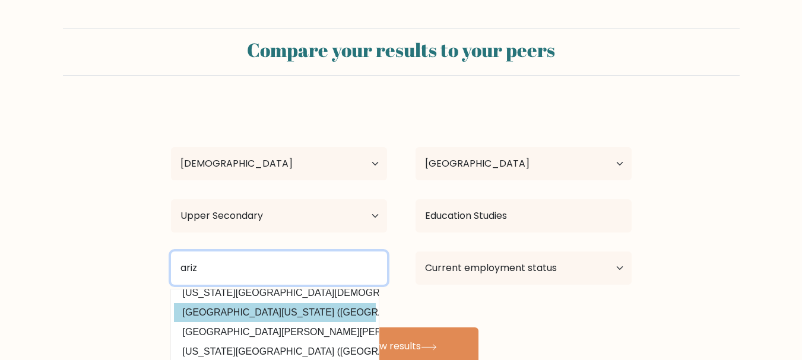
scroll to position [15, 0]
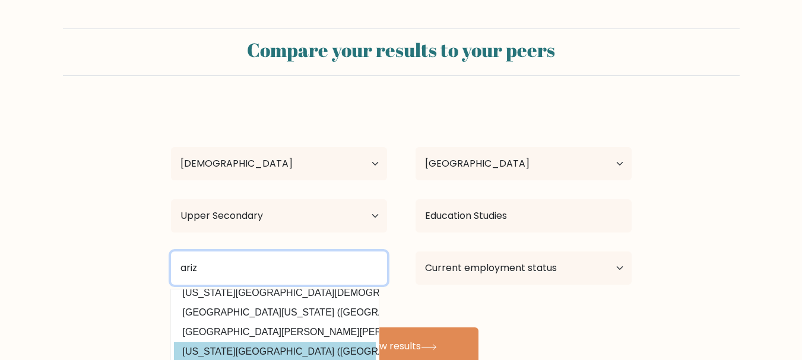
type input "ariz"
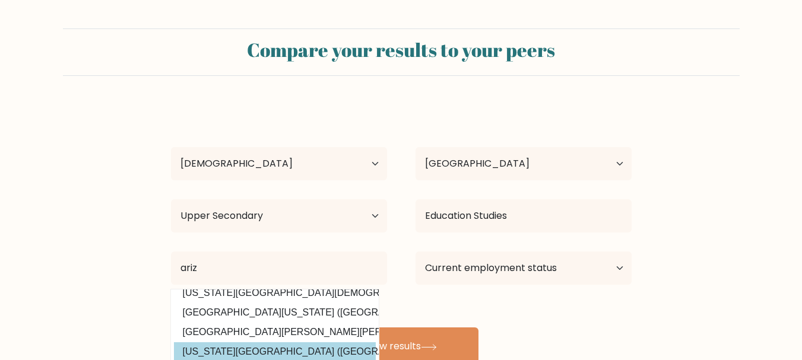
click at [278, 339] on div "m n Age Under 18 years old 18-24 years old 25-34 years old 35-44 years old 45-5…" at bounding box center [401, 234] width 475 height 261
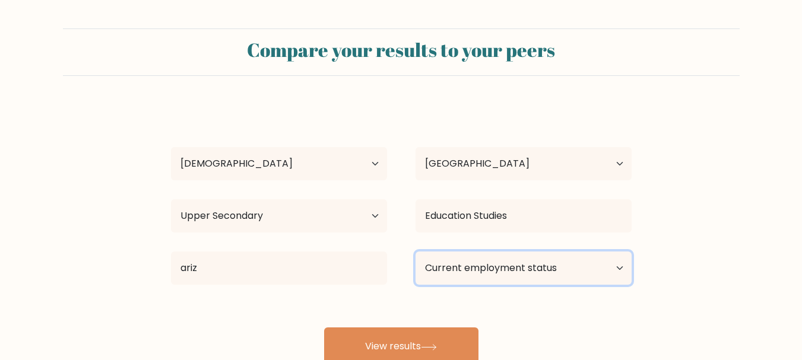
click at [509, 280] on select "Current employment status Employed Student Retired Other / prefer not to answer" at bounding box center [523, 268] width 216 height 33
click at [415, 252] on select "Current employment status Employed Student Retired Other / prefer not to answer" at bounding box center [523, 268] width 216 height 33
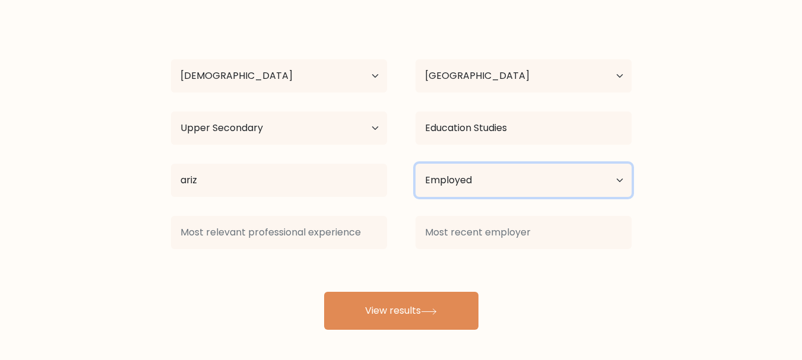
scroll to position [90, 0]
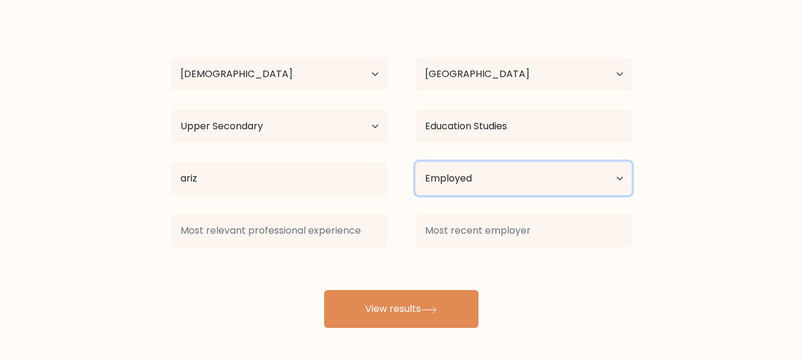
click at [456, 185] on select "Current employment status Employed Student Retired Other / prefer not to answer" at bounding box center [523, 178] width 216 height 33
select select "other"
click at [415, 162] on select "Current employment status Employed Student Retired Other / prefer not to answer" at bounding box center [523, 178] width 216 height 33
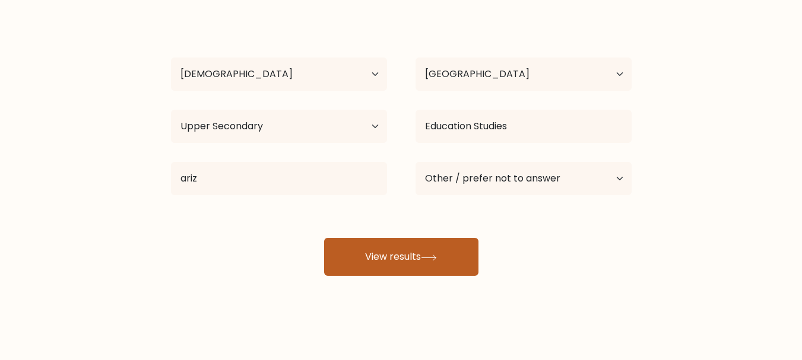
click at [409, 261] on button "View results" at bounding box center [401, 257] width 154 height 38
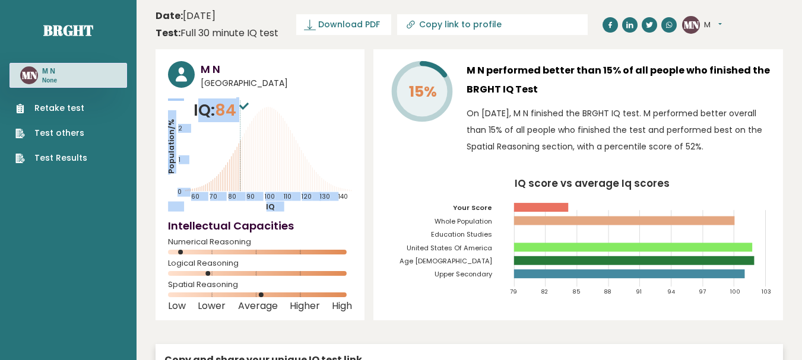
drag, startPoint x: 189, startPoint y: 111, endPoint x: 195, endPoint y: 112, distance: 6.6
click at [195, 112] on div "IQ: 84 Population/% IQ 0 1 2 60 70 80 90 100 110 120 130 140" at bounding box center [260, 154] width 184 height 113
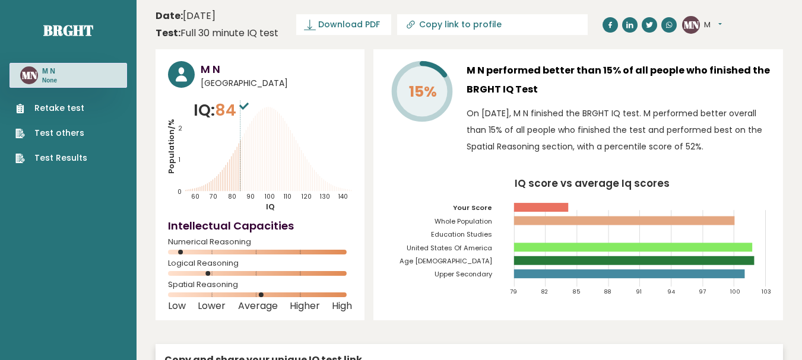
click at [329, 104] on icon "Population/% IQ 0 1 2 60 70 80 90 100 110 120 130 140" at bounding box center [260, 154] width 184 height 113
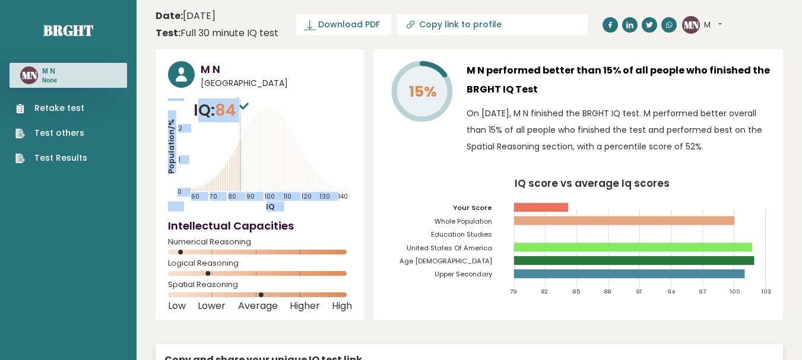
click at [196, 113] on div "IQ: 84 Population/% IQ 0 1 2 60 70 80 90 100 110 120 130 140" at bounding box center [260, 154] width 184 height 113
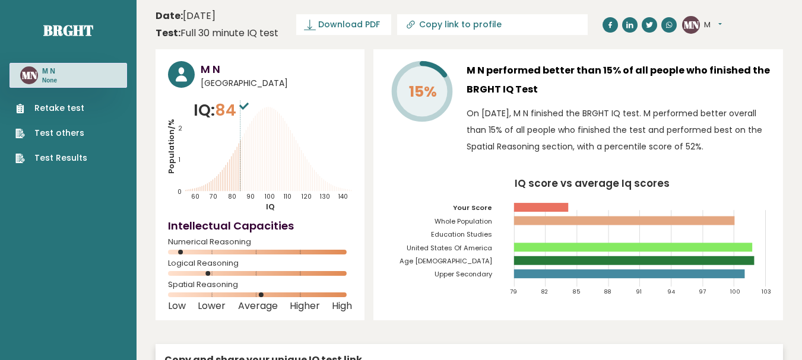
click at [288, 133] on icon "Population/% IQ 0 1 2 60 70 80 90 100 110 120 130 140" at bounding box center [260, 154] width 184 height 113
drag, startPoint x: 487, startPoint y: 71, endPoint x: 533, endPoint y: 93, distance: 51.5
click at [533, 93] on h3 "M N performed better than 15% of all people who finished the BRGHT IQ Test" at bounding box center [618, 80] width 304 height 38
click at [529, 75] on h3 "M N performed better than 15% of all people who finished the BRGHT IQ Test" at bounding box center [618, 80] width 304 height 38
drag, startPoint x: 489, startPoint y: 72, endPoint x: 535, endPoint y: 86, distance: 47.9
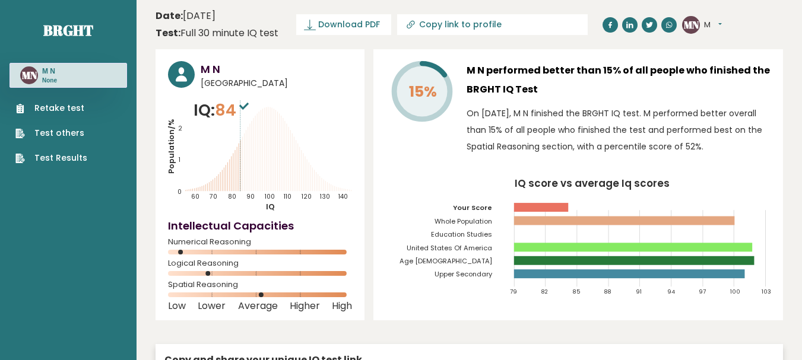
click at [535, 86] on h3 "M N performed better than 15% of all people who finished the BRGHT IQ Test" at bounding box center [618, 80] width 304 height 38
copy h3 "performed better than 15% of all people who finished the BRGHT IQ Test"
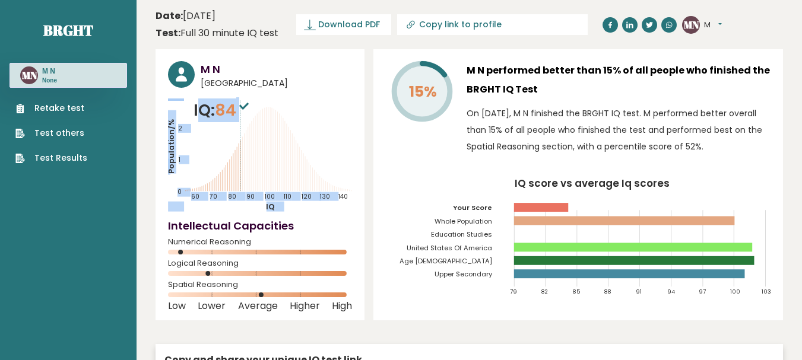
drag, startPoint x: 191, startPoint y: 109, endPoint x: 196, endPoint y: 104, distance: 6.8
click at [196, 104] on div "IQ: 84 Population/% IQ 0 1 2 60 70 80 90 100 110 120 130 140" at bounding box center [260, 154] width 184 height 113
click at [189, 108] on icon "Population/% IQ 0 1 2 60 70 80 90 100 110 120 130 140" at bounding box center [260, 154] width 184 height 113
click at [194, 108] on div "IQ: 84 Population/% IQ 0 1 2 60 70 80 90 100 110 120 130 140" at bounding box center [260, 154] width 184 height 113
click at [194, 108] on p "IQ: 84" at bounding box center [222, 110] width 58 height 24
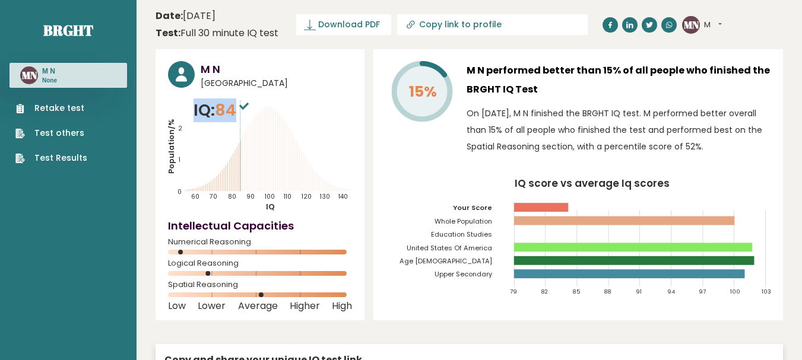
drag, startPoint x: 238, startPoint y: 106, endPoint x: 194, endPoint y: 108, distance: 43.9
click at [194, 108] on p "IQ: 84" at bounding box center [222, 110] width 58 height 24
copy p "IQ: 84"
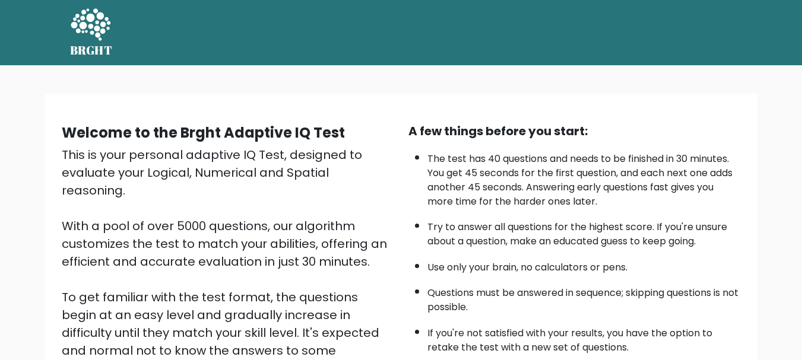
scroll to position [183, 0]
